Goal: Information Seeking & Learning: Check status

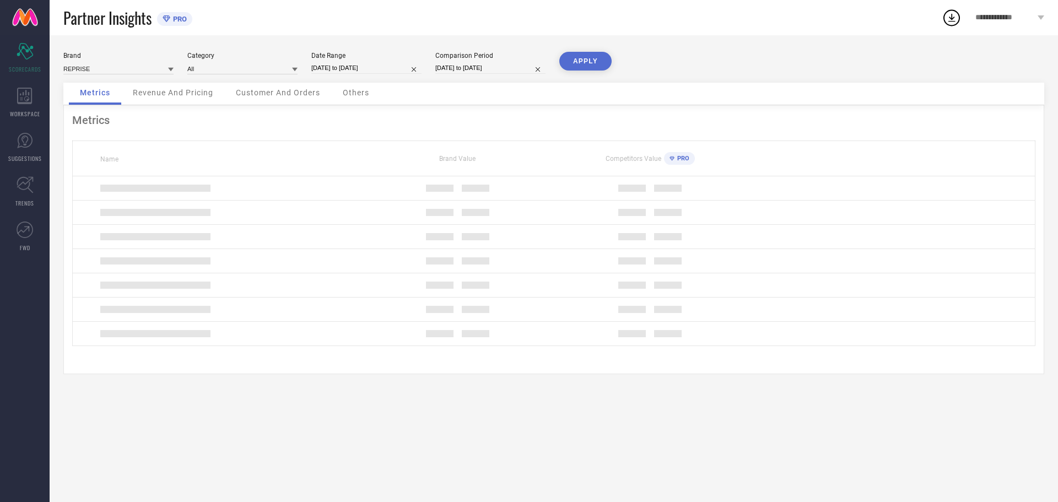
click at [345, 66] on input "[DATE] to [DATE]" at bounding box center [366, 68] width 110 height 12
select select "7"
select select "2025"
select select "8"
select select "2025"
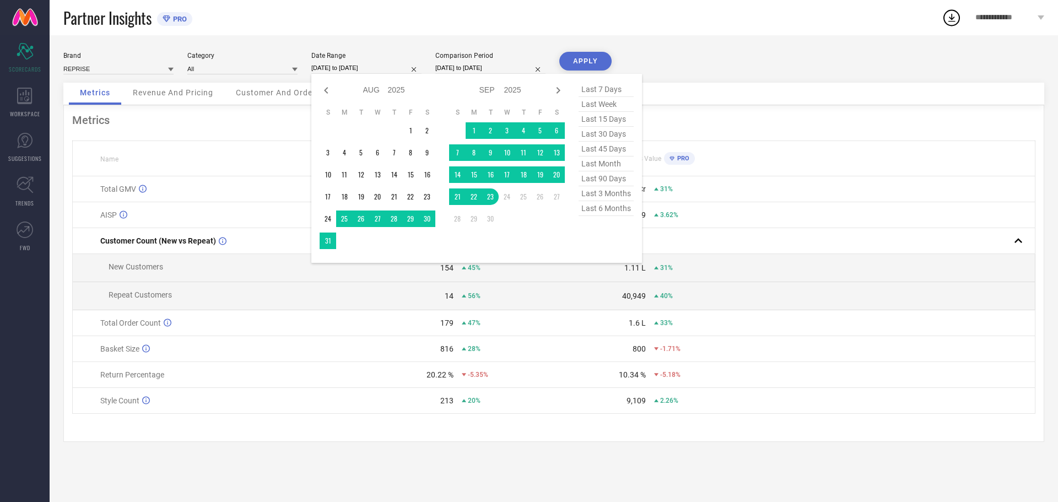
click at [614, 212] on span "last 6 months" at bounding box center [606, 208] width 55 height 15
type input "[DATE] to [DATE]"
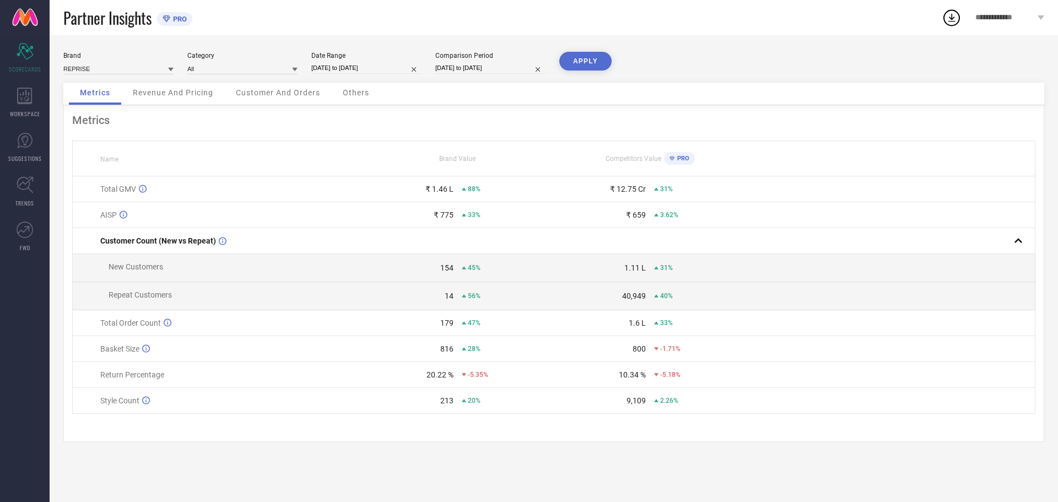
click at [332, 63] on input "[DATE] to [DATE]" at bounding box center [366, 68] width 110 height 12
select select "2"
select select "2025"
select select "3"
select select "2025"
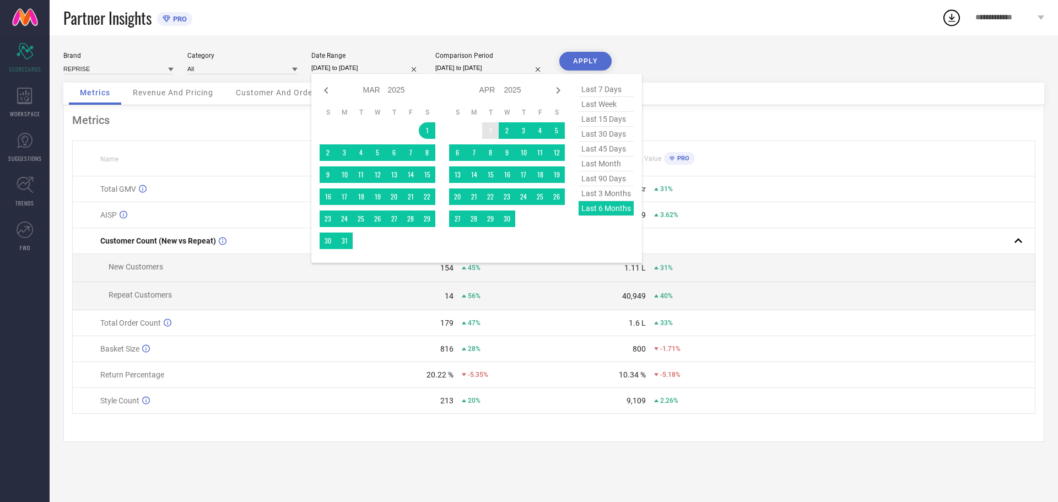
type input "After [DATE]"
click at [487, 129] on td "1" at bounding box center [490, 130] width 17 height 17
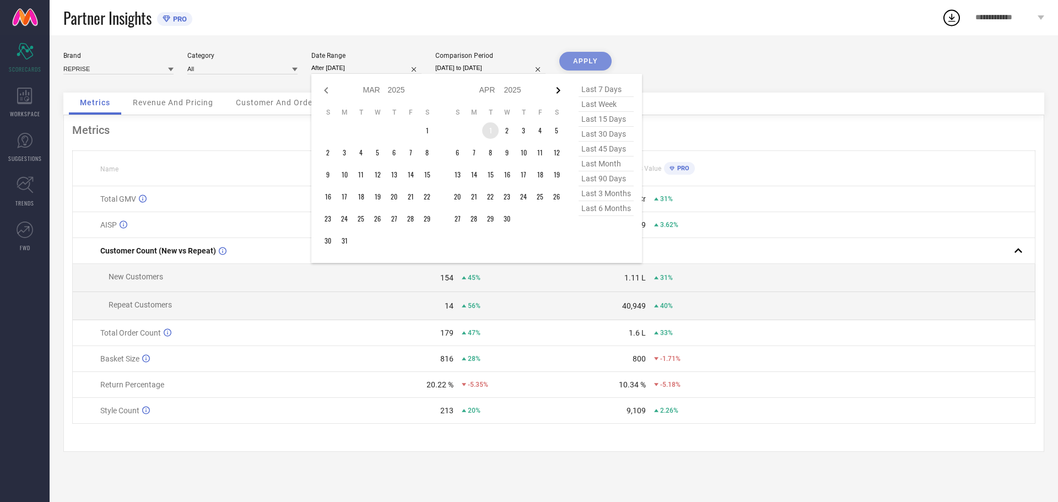
click at [558, 93] on icon at bounding box center [558, 90] width 4 height 7
select select "3"
select select "2025"
select select "4"
select select "2025"
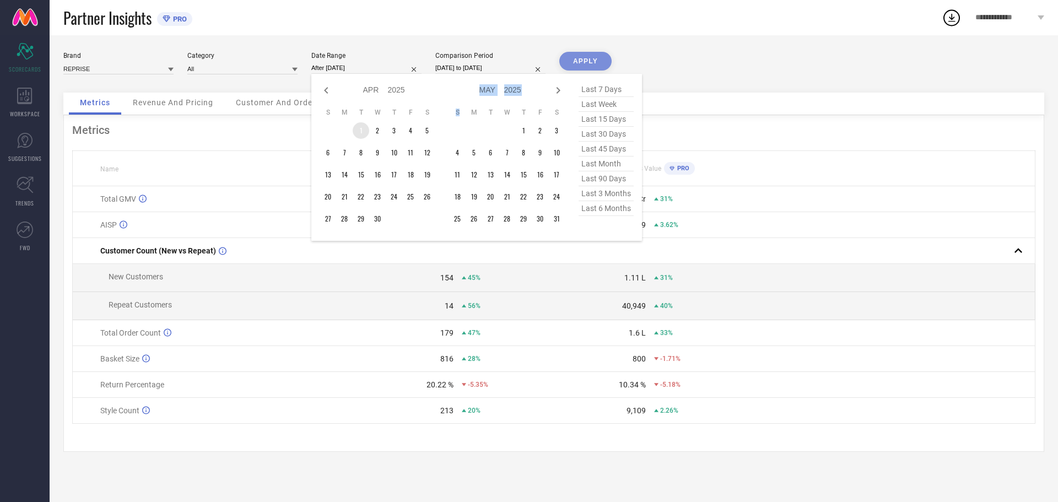
click at [558, 93] on icon at bounding box center [558, 90] width 4 height 7
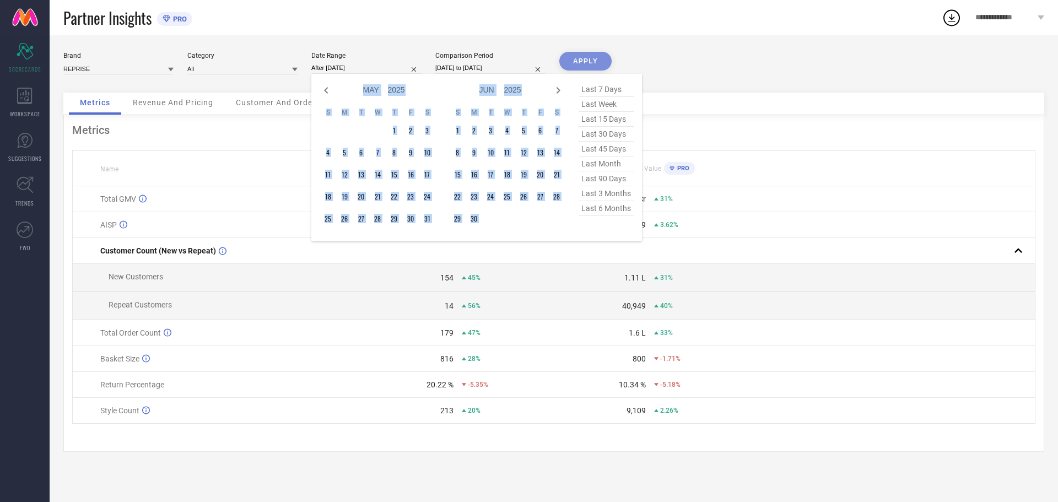
click at [558, 93] on icon at bounding box center [558, 90] width 4 height 7
select select "6"
select select "2025"
select select "7"
select select "2025"
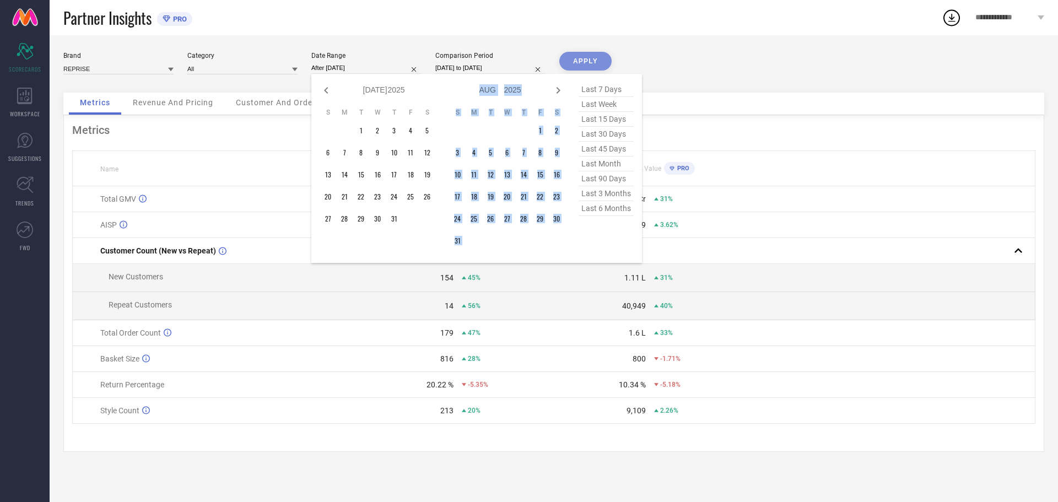
click at [558, 93] on icon at bounding box center [558, 90] width 4 height 7
select select "7"
select select "2025"
select select "8"
select select "2025"
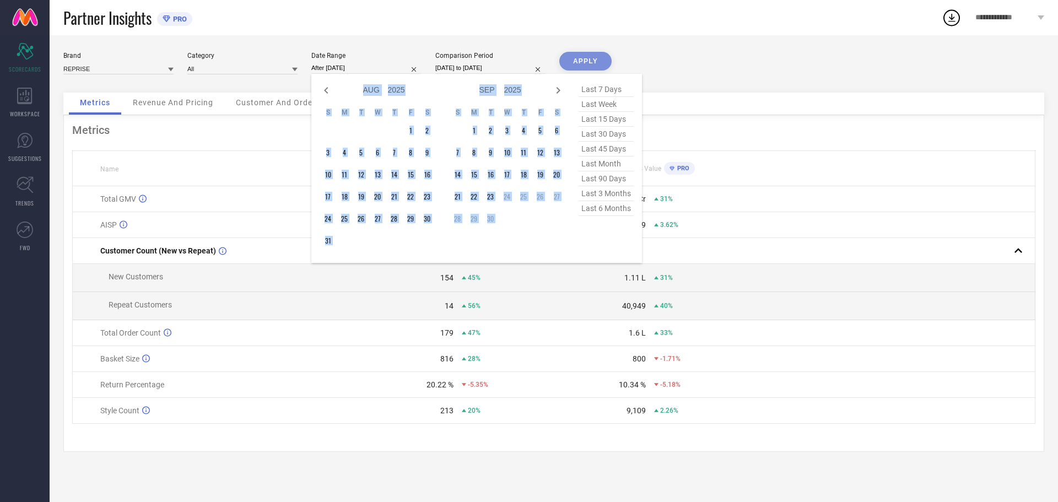
click at [539, 198] on td "26" at bounding box center [540, 196] width 17 height 17
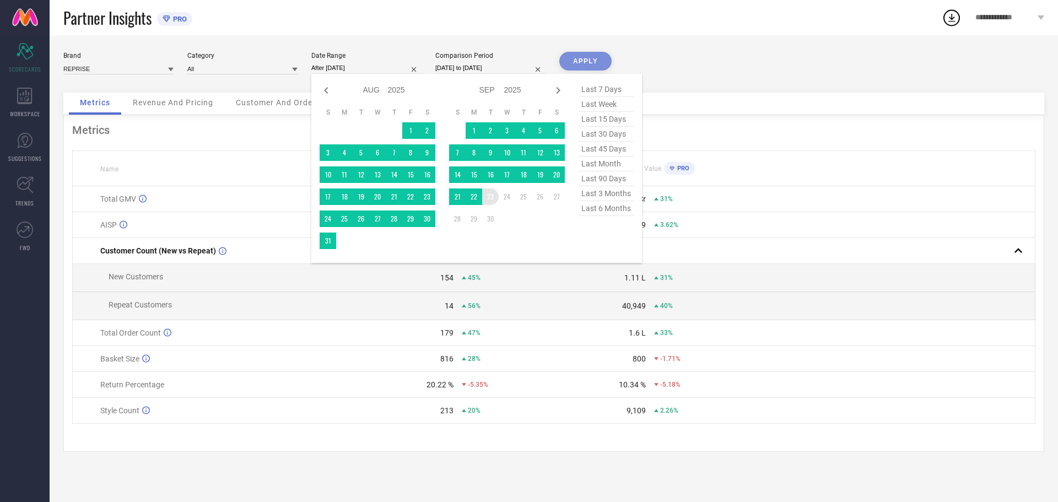
type input "[DATE] to [DATE]"
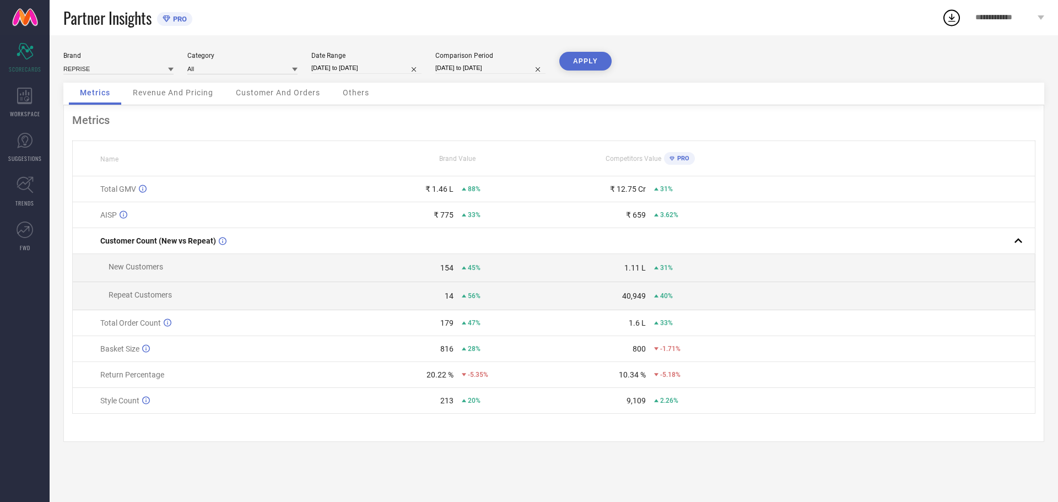
click at [570, 66] on button "APPLY" at bounding box center [585, 61] width 52 height 19
drag, startPoint x: 429, startPoint y: 190, endPoint x: 453, endPoint y: 190, distance: 24.2
click at [453, 190] on div "₹ 4.15 L 437%" at bounding box center [457, 189] width 191 height 9
click at [494, 193] on div "₹ 4.15 L 437%" at bounding box center [457, 189] width 191 height 9
